Goal: Task Accomplishment & Management: Manage account settings

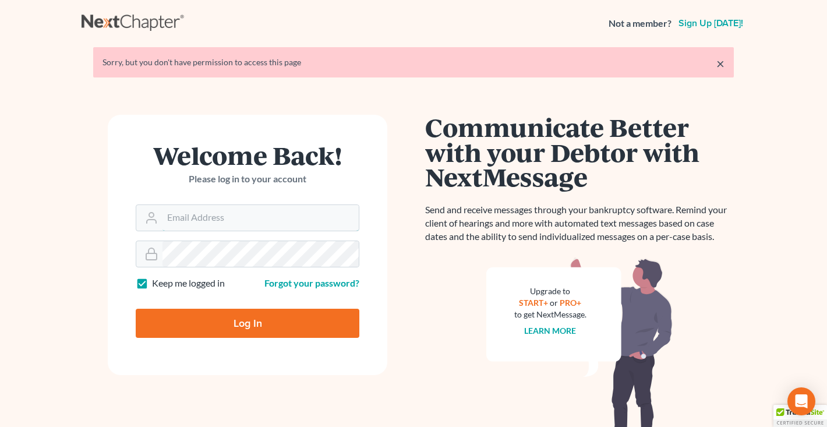
type input "middletonlegal@gmail.com"
click at [194, 325] on input "Log In" at bounding box center [248, 323] width 224 height 29
type input "Thinking..."
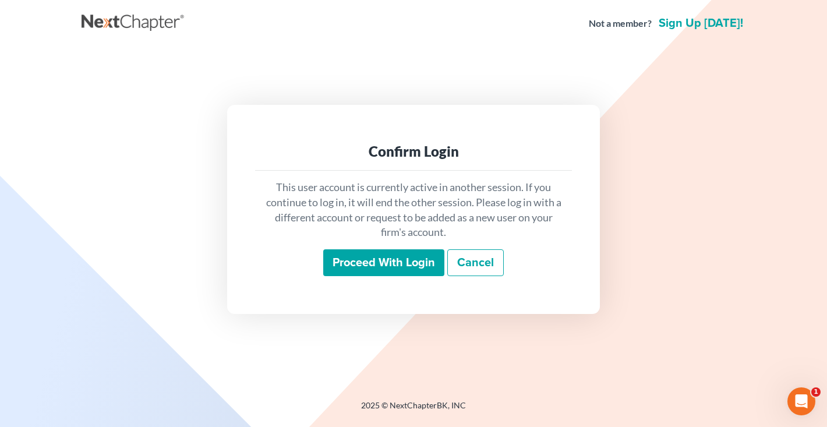
click at [355, 265] on input "Proceed with login" at bounding box center [383, 262] width 121 height 27
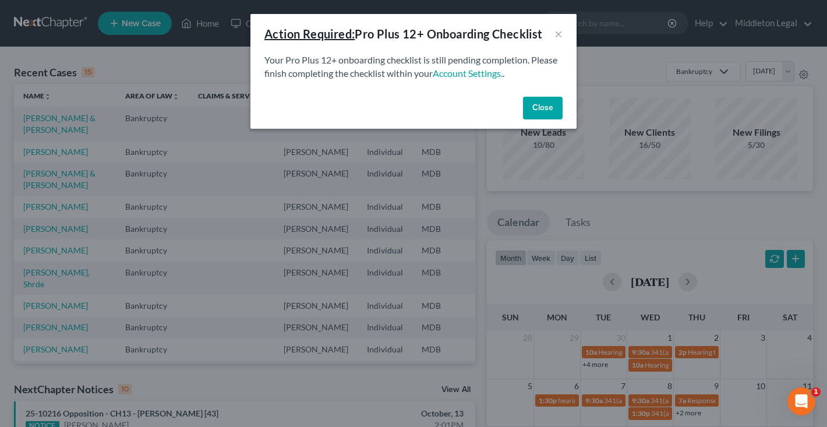
click at [538, 107] on button "Close" at bounding box center [543, 108] width 40 height 23
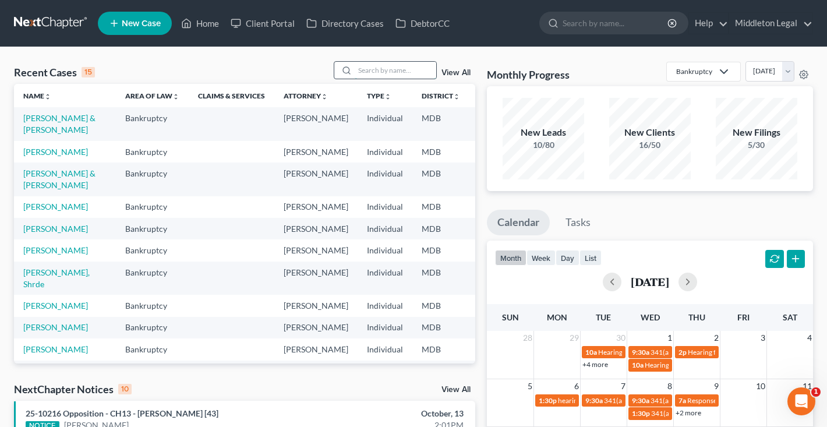
click at [383, 73] on input "search" at bounding box center [396, 70] width 82 height 17
type input "nelson"
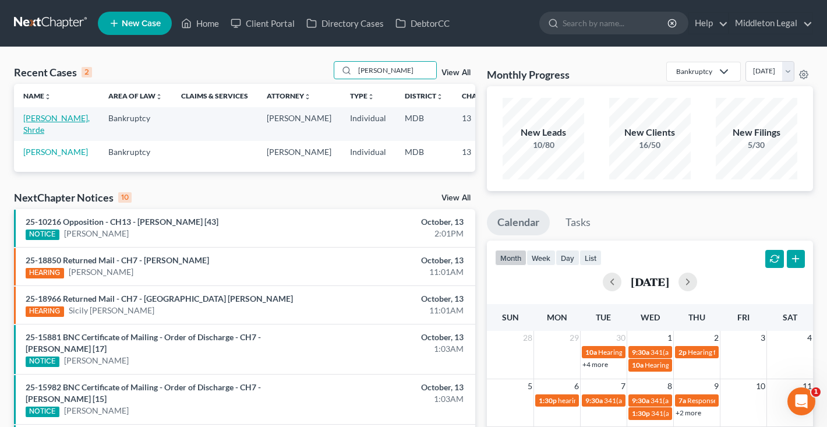
click at [29, 134] on link "Nelson, Shrde" at bounding box center [56, 124] width 66 height 22
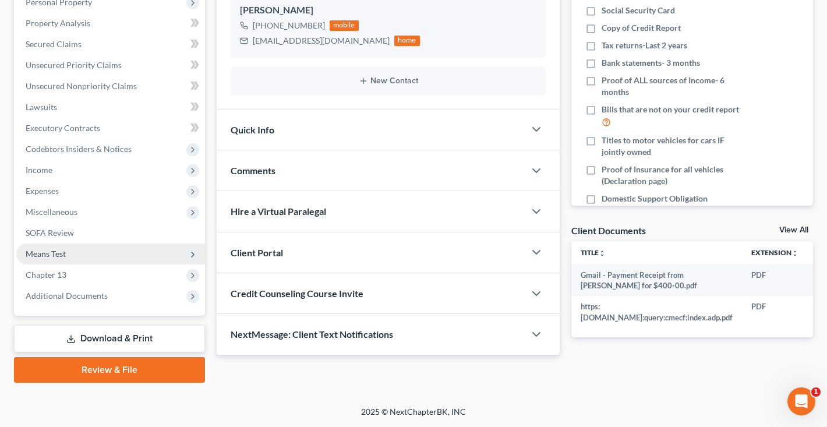
scroll to position [213, 0]
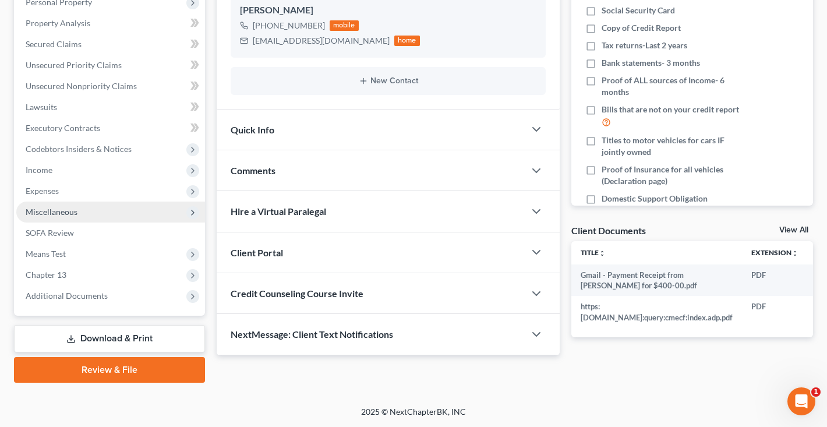
click at [72, 210] on span "Miscellaneous" at bounding box center [52, 212] width 52 height 10
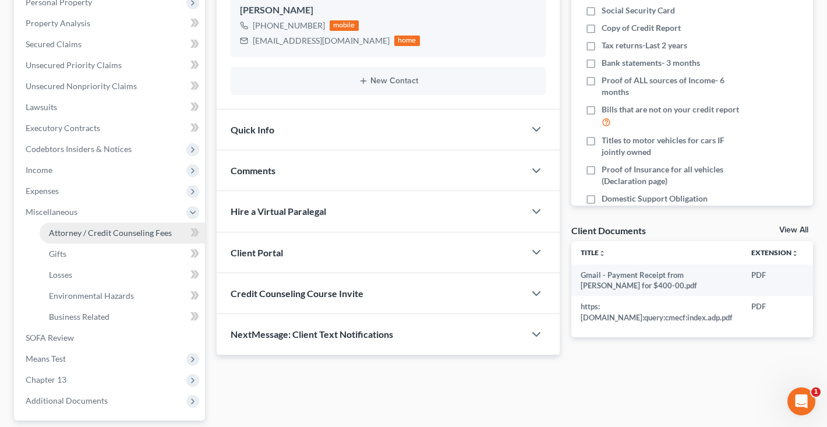
click at [75, 228] on span "Attorney / Credit Counseling Fees" at bounding box center [110, 233] width 123 height 10
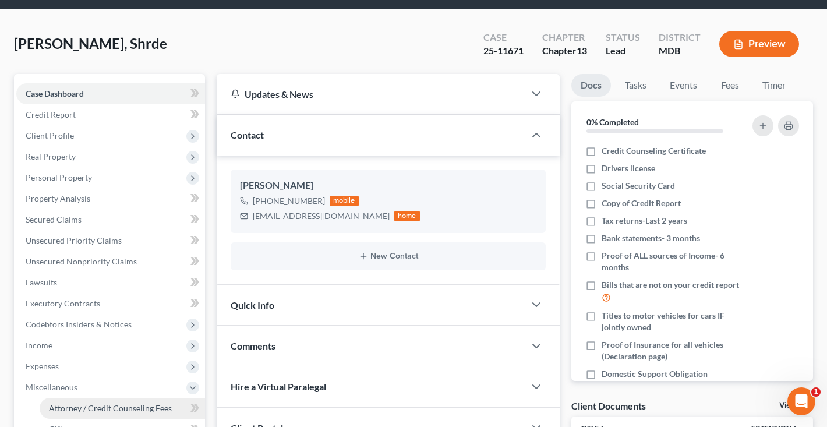
select select "3"
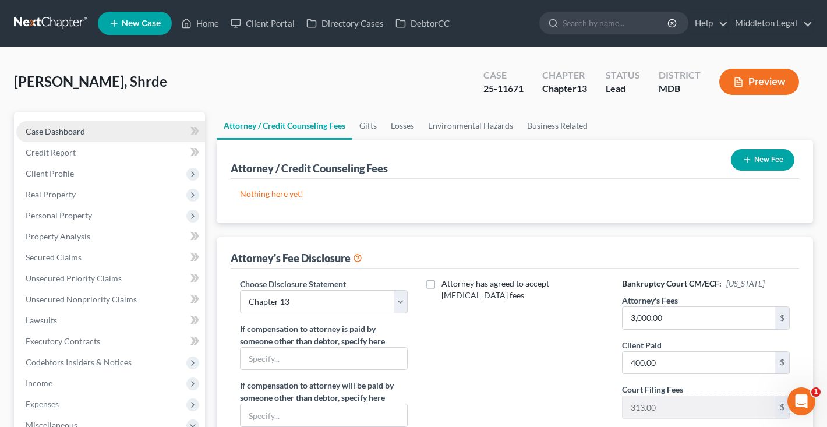
click at [81, 136] on span "Case Dashboard" at bounding box center [55, 131] width 59 height 10
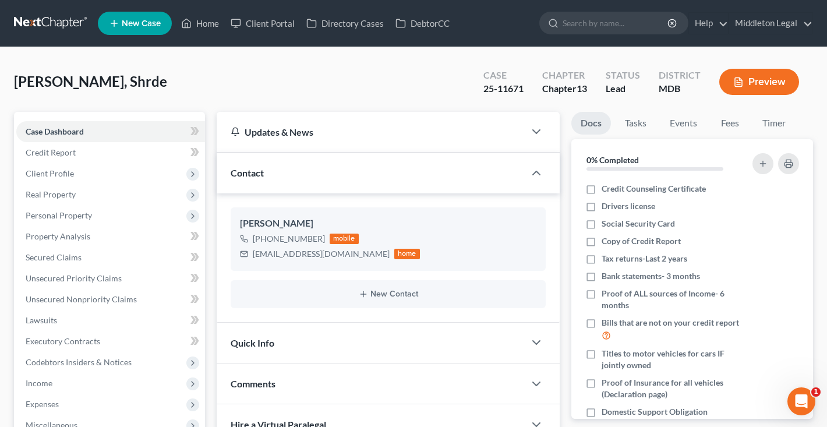
click at [52, 19] on link at bounding box center [51, 23] width 75 height 21
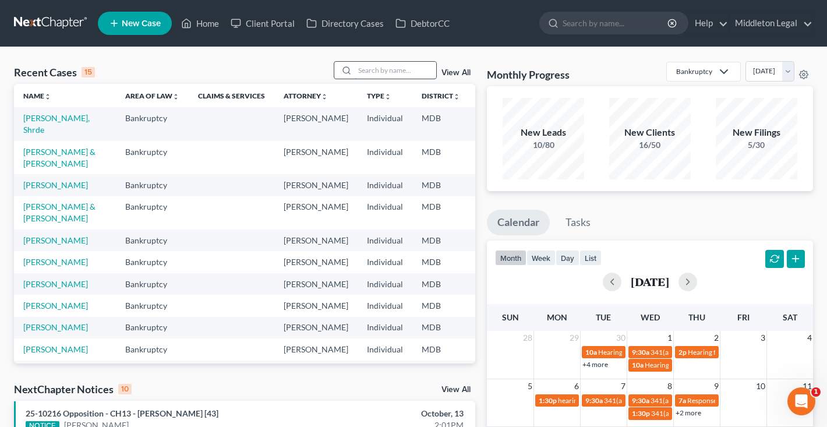
click at [392, 73] on input "search" at bounding box center [396, 70] width 82 height 17
type input "neider"
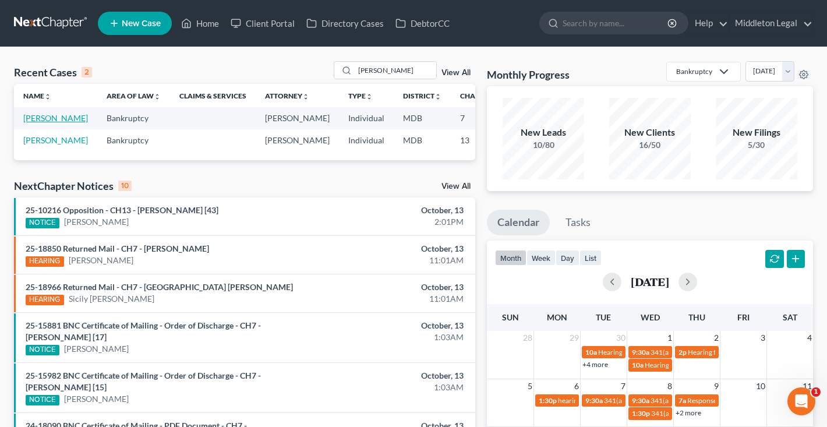
click at [33, 123] on link "Neider, Andrew" at bounding box center [55, 118] width 65 height 10
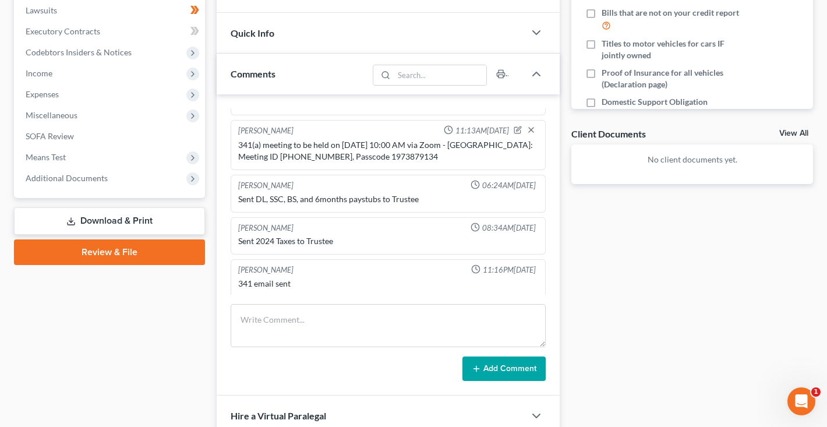
scroll to position [318, 0]
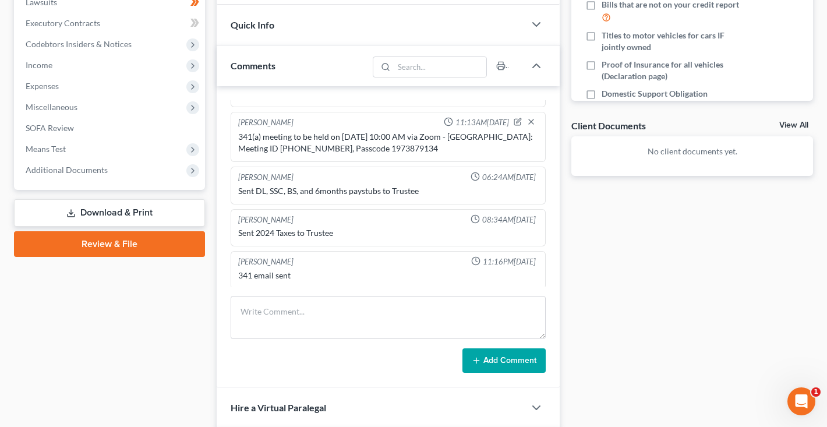
click at [116, 216] on link "Download & Print" at bounding box center [109, 212] width 191 height 27
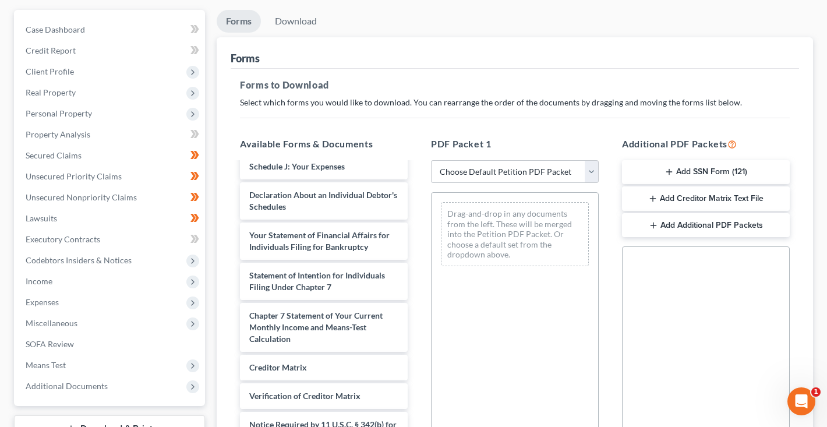
scroll to position [108, 0]
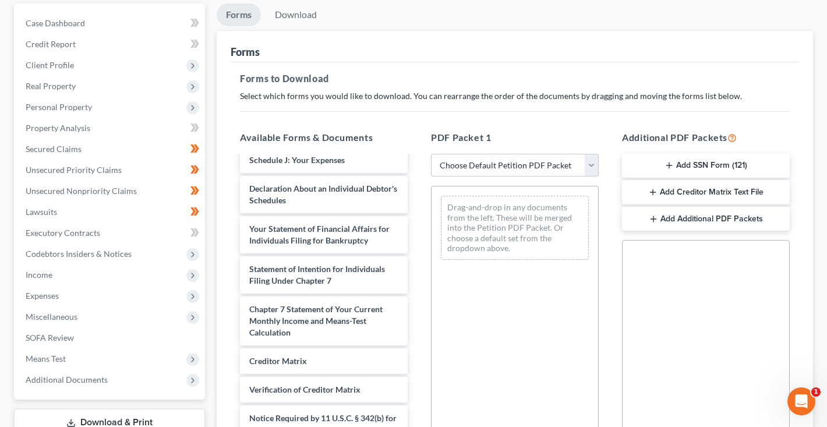
select select "0"
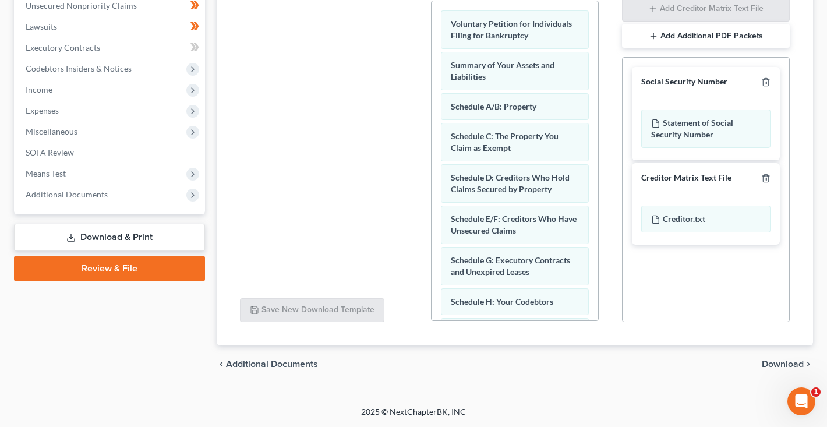
scroll to position [293, 0]
click at [763, 80] on icon "button" at bounding box center [765, 83] width 5 height 8
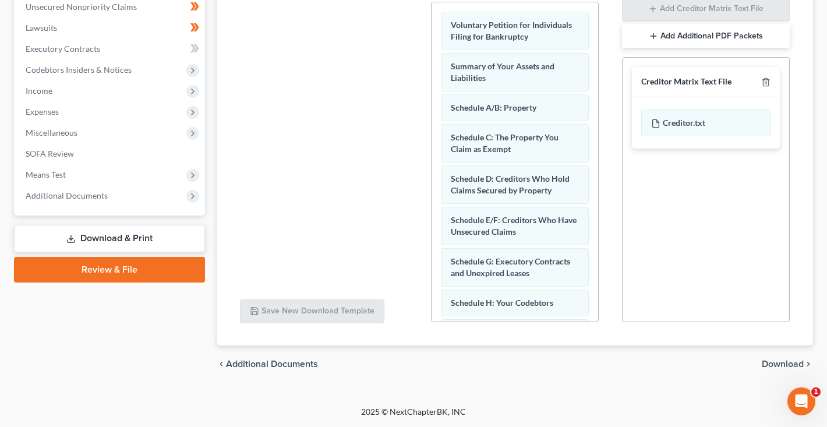
scroll to position [292, 0]
click at [769, 366] on span "Download" at bounding box center [782, 363] width 42 height 9
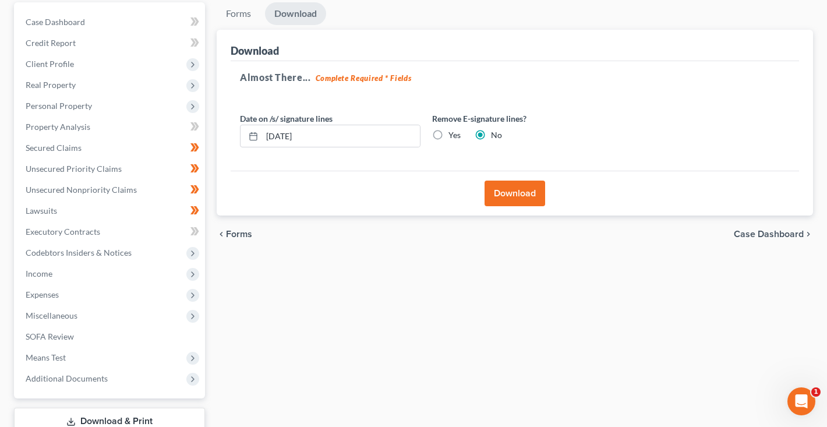
scroll to position [107, 0]
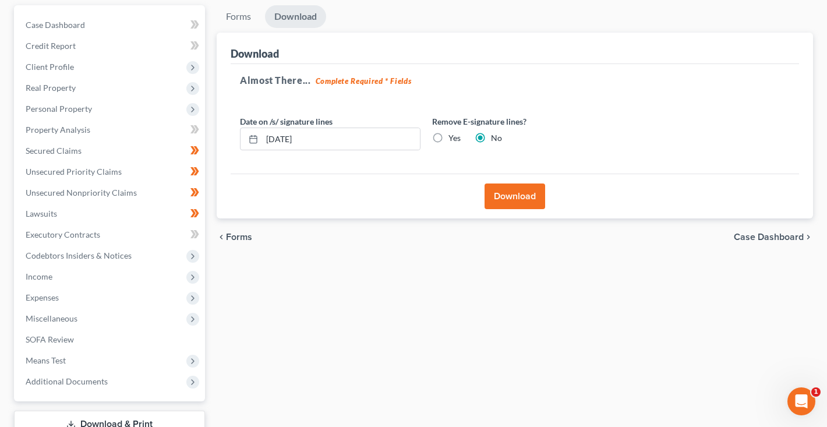
click at [505, 187] on button "Download" at bounding box center [514, 196] width 61 height 26
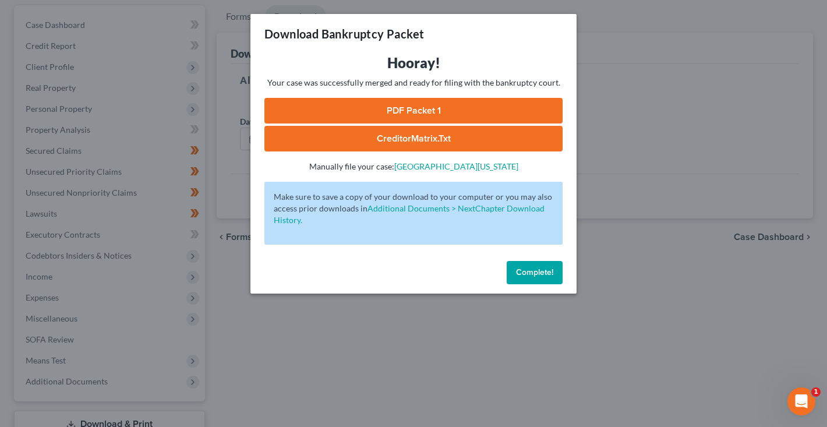
click at [432, 116] on link "PDF Packet 1" at bounding box center [413, 111] width 298 height 26
click at [377, 141] on link "CreditorMatrix.txt" at bounding box center [413, 139] width 298 height 26
click at [447, 108] on link "PDF Packet 1" at bounding box center [413, 111] width 298 height 26
click at [339, 137] on link "CreditorMatrix.txt" at bounding box center [413, 139] width 298 height 26
click at [539, 267] on span "Complete!" at bounding box center [534, 272] width 37 height 10
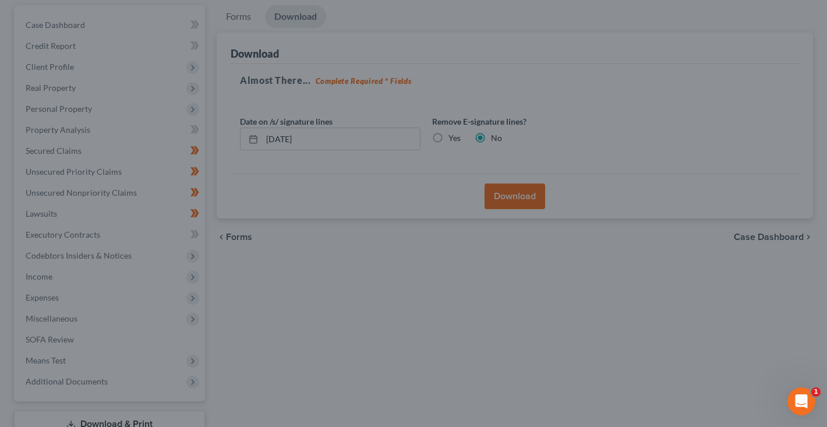
click at [535, 261] on span "Complete!" at bounding box center [518, 256] width 33 height 9
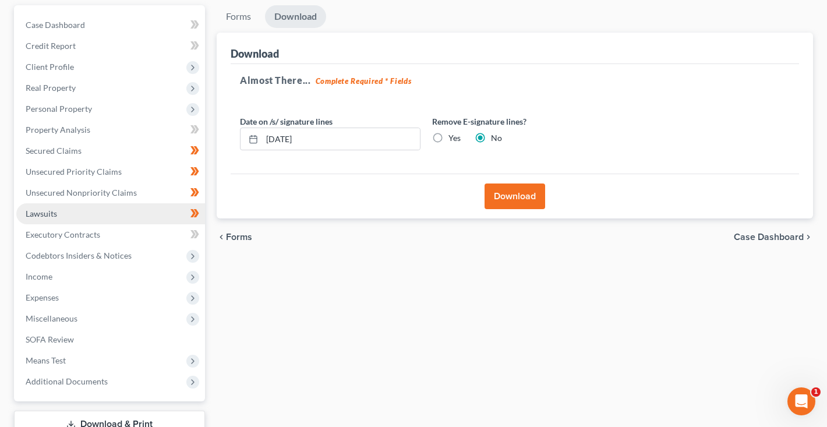
click at [78, 217] on link "Lawsuits" at bounding box center [110, 213] width 189 height 21
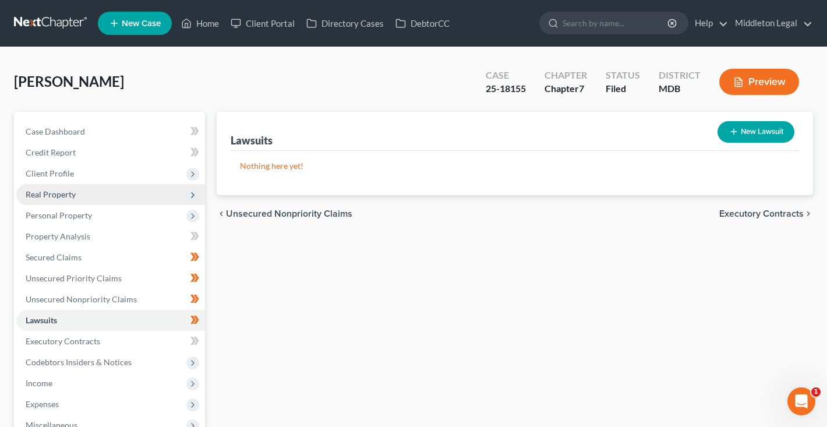
click at [68, 192] on span "Real Property" at bounding box center [51, 194] width 50 height 10
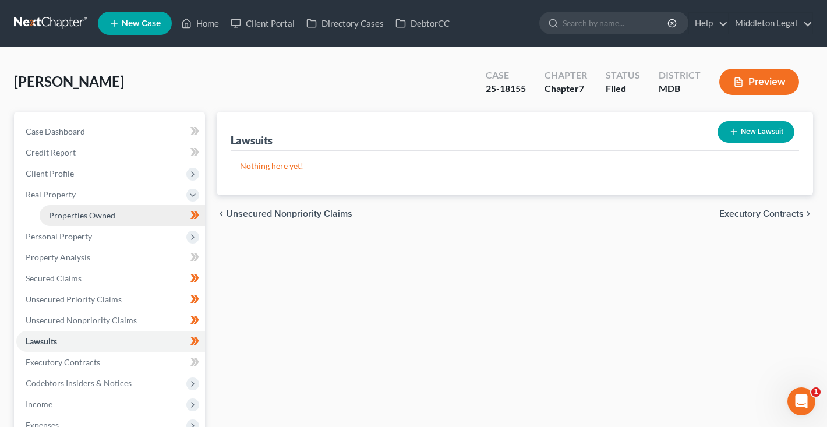
click at [76, 222] on link "Properties Owned" at bounding box center [122, 215] width 165 height 21
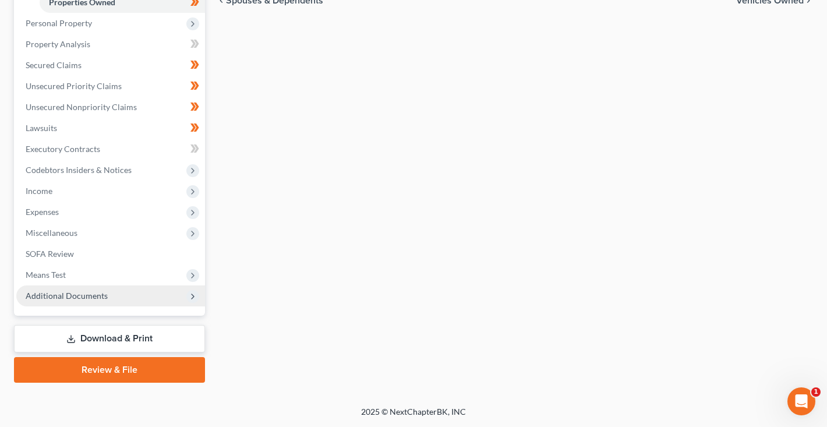
scroll to position [213, 0]
click at [80, 302] on span "Additional Documents" at bounding box center [110, 295] width 189 height 21
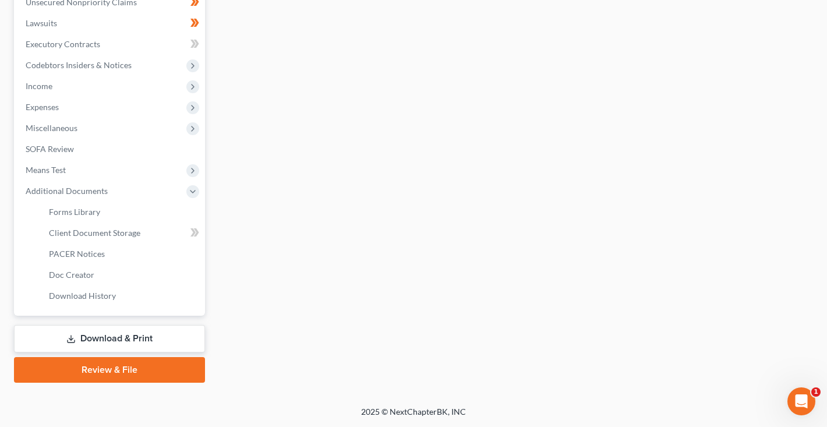
click at [104, 325] on link "Download & Print" at bounding box center [109, 338] width 191 height 27
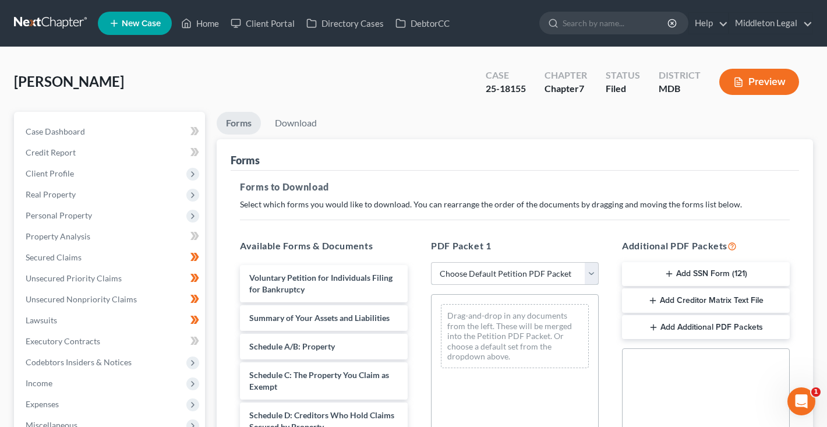
select select "3"
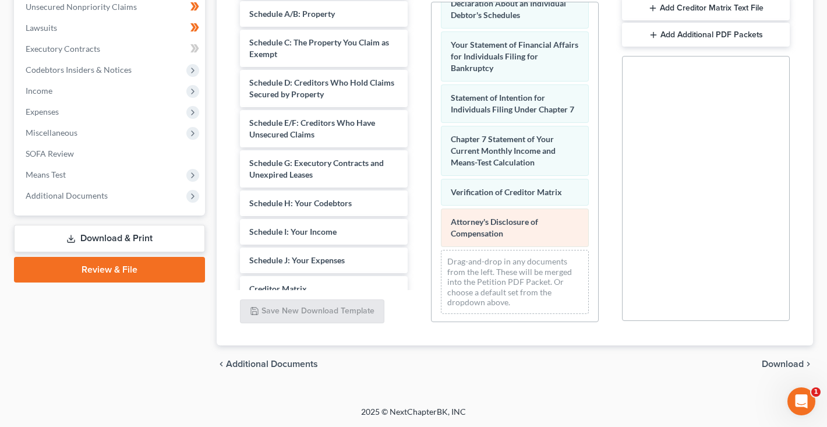
scroll to position [22, 0]
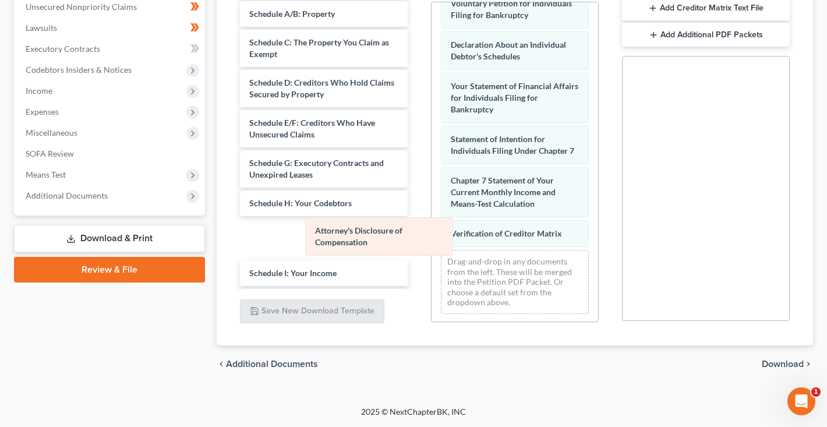
drag, startPoint x: 463, startPoint y: 225, endPoint x: 315, endPoint y: 236, distance: 148.9
click at [431, 236] on div "Attorney's Disclosure of Compensation Voluntary Petition for Individuals Filing…" at bounding box center [514, 152] width 166 height 342
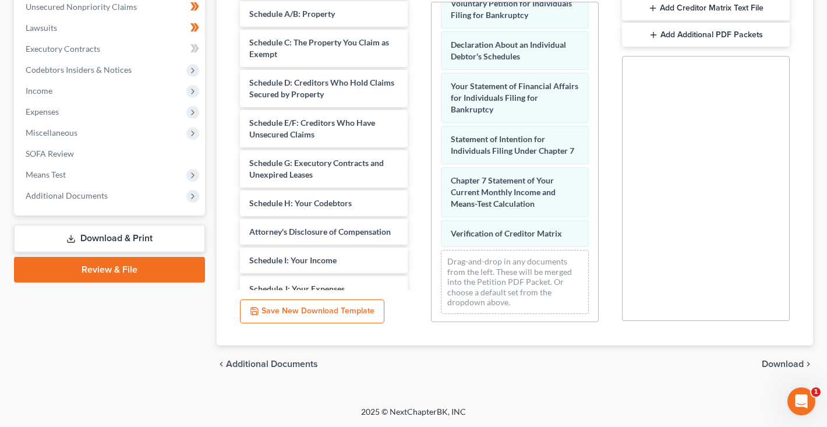
click at [786, 367] on span "Download" at bounding box center [782, 363] width 42 height 9
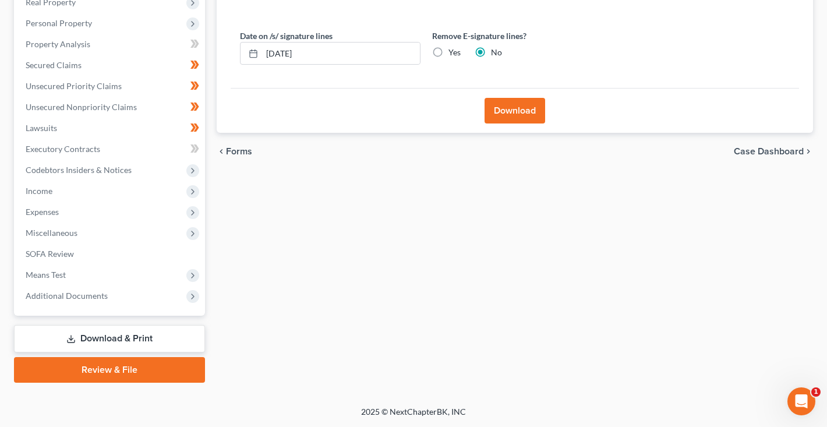
click at [448, 49] on label "Yes" at bounding box center [454, 53] width 12 height 12
click at [453, 49] on input "Yes" at bounding box center [457, 51] width 8 height 8
radio input "true"
radio input "false"
click at [529, 119] on button "Download" at bounding box center [514, 111] width 61 height 26
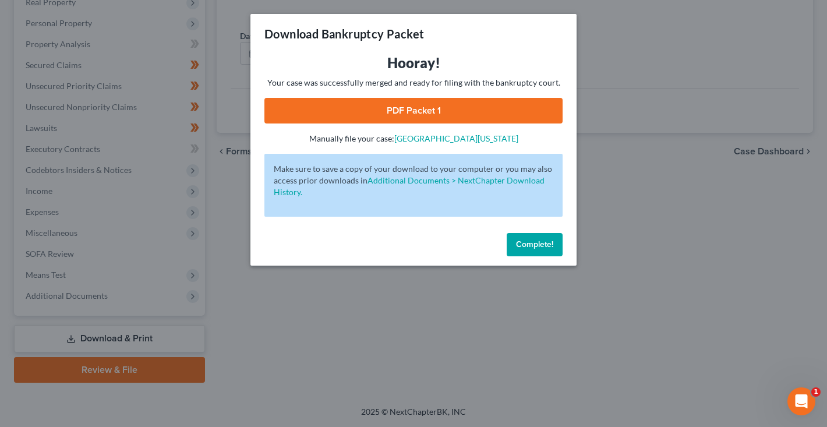
click at [327, 112] on link "PDF Packet 1" at bounding box center [413, 111] width 298 height 26
